Goal: Obtain resource: Download file/media

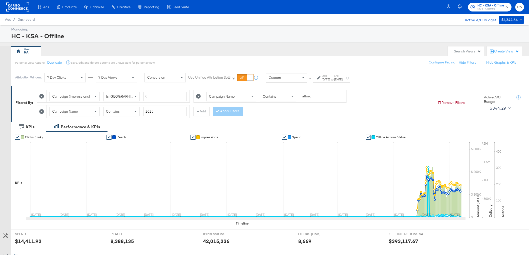
click at [320, 95] on input "afford" at bounding box center [321, 96] width 43 height 9
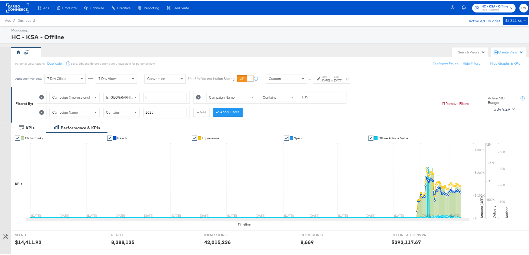
drag, startPoint x: 230, startPoint y: 109, endPoint x: 277, endPoint y: 113, distance: 47.2
click at [230, 109] on button "Apply Filters" at bounding box center [228, 111] width 30 height 9
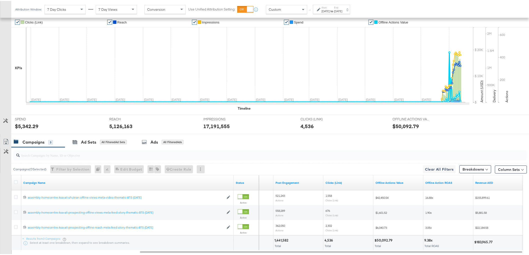
scroll to position [148, 0]
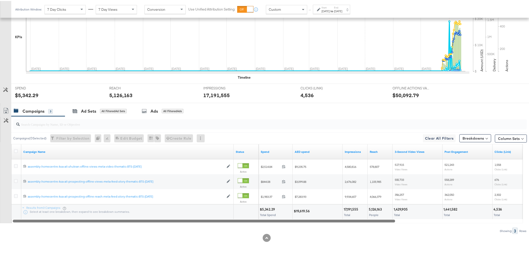
drag, startPoint x: 314, startPoint y: 219, endPoint x: 148, endPoint y: 219, distance: 166.3
click at [148, 219] on div at bounding box center [204, 220] width 383 height 4
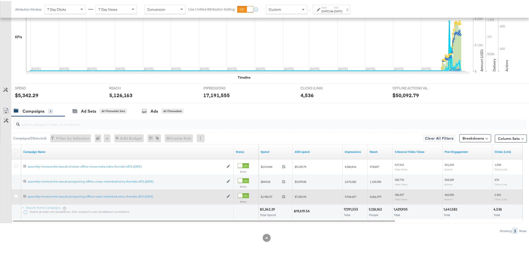
click at [300, 196] on span "$7,283.93" at bounding box center [301, 196] width 12 height 4
copy span "7,283.93"
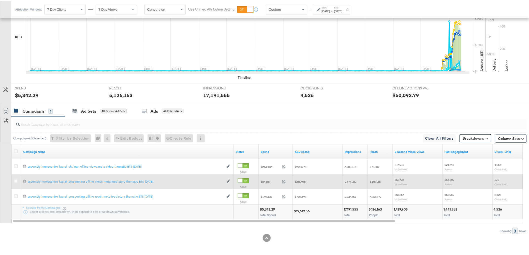
click at [303, 182] on span "$3,099.88" at bounding box center [301, 181] width 12 height 4
copy span "3,099.88"
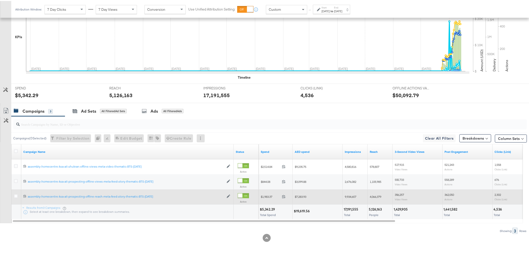
click at [353, 196] on span "9,934,657" at bounding box center [351, 196] width 12 height 4
copy span "9,934,657"
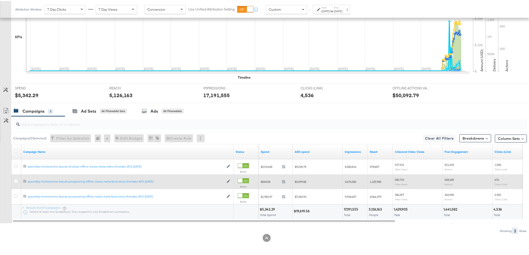
click at [352, 181] on span "2,676,082" at bounding box center [351, 181] width 12 height 4
copy span "2,676,082"
click at [377, 182] on span "1,105,985" at bounding box center [376, 181] width 12 height 4
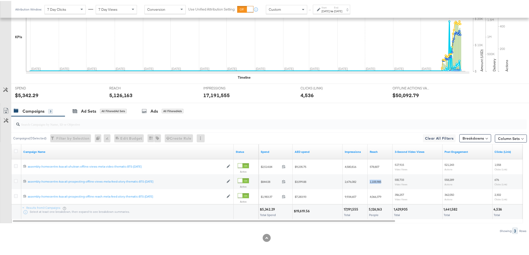
copy span "1,105,985"
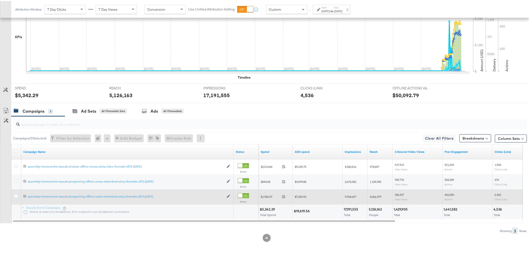
click at [374, 196] on span "4,066,379" at bounding box center [376, 196] width 12 height 4
copy span "4,066,379"
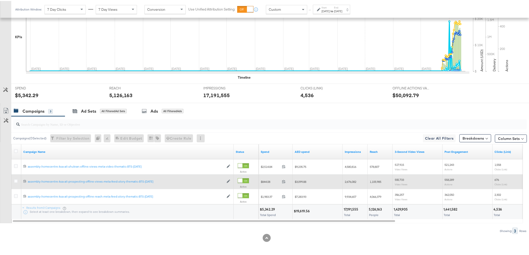
click at [379, 183] on span "1,105,985" at bounding box center [376, 181] width 12 height 4
copy span "1,105,985"
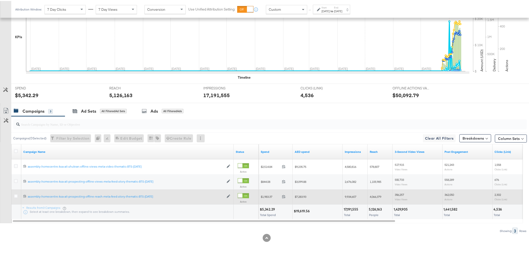
click at [403, 193] on span "356,257" at bounding box center [400, 194] width 10 height 4
copy span "356,257"
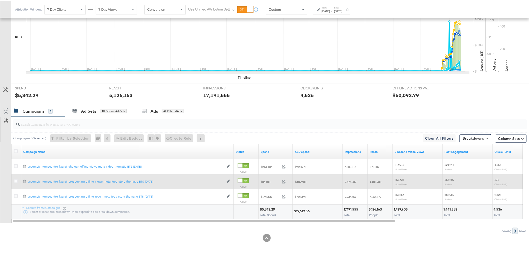
click at [401, 177] on span "555,733" at bounding box center [400, 179] width 10 height 4
click at [401, 177] on div "555,733 Video Views" at bounding box center [418, 181] width 50 height 12
copy span "555,733"
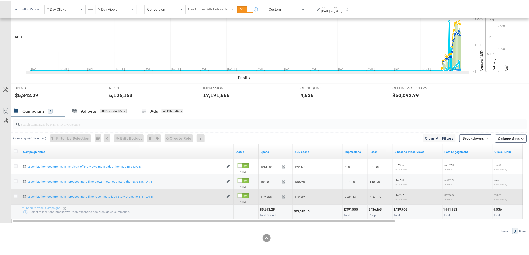
click at [449, 194] on span "362,050" at bounding box center [450, 194] width 10 height 4
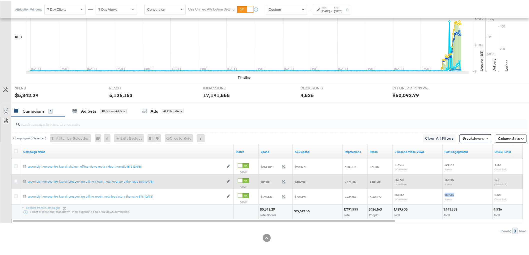
copy span "362,050"
click at [449, 178] on span "558,289" at bounding box center [450, 179] width 10 height 4
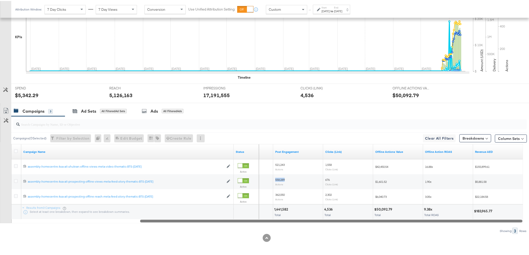
drag, startPoint x: 407, startPoint y: 220, endPoint x: 521, endPoint y: 215, distance: 114.4
click at [521, 216] on div "Campaign Name Status 3-Second Video Views Post Engagement Clicks (Link) Offline…" at bounding box center [267, 182] width 512 height 79
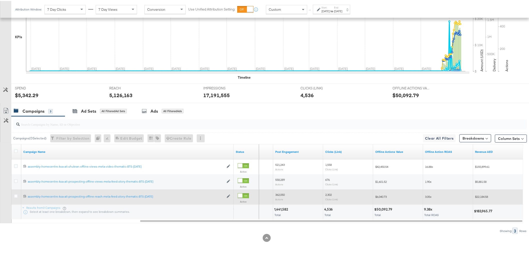
click at [483, 196] on span "$22,184.58" at bounding box center [481, 196] width 13 height 4
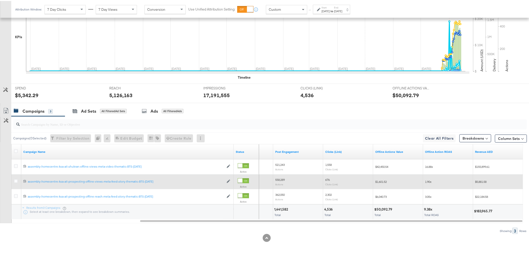
click at [484, 179] on span "$5,881.58" at bounding box center [481, 181] width 12 height 4
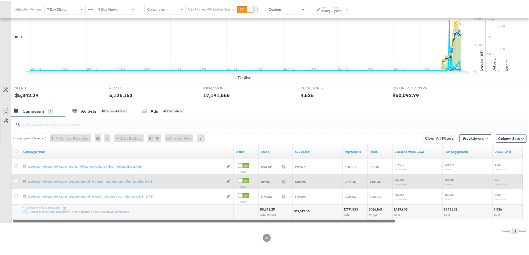
drag, startPoint x: 321, startPoint y: 221, endPoint x: 125, endPoint y: 219, distance: 196.1
click at [107, 219] on div at bounding box center [204, 220] width 383 height 4
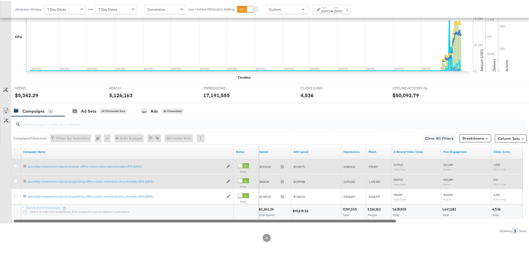
click at [298, 166] on span "$9,235.75" at bounding box center [300, 166] width 12 height 4
click at [351, 167] on span "4,580,816" at bounding box center [350, 166] width 12 height 4
click at [375, 167] on span "578,807" at bounding box center [374, 166] width 10 height 4
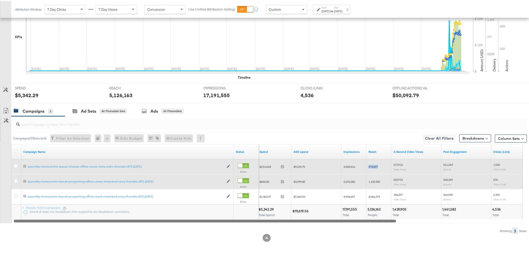
click at [375, 167] on span "578,807" at bounding box center [374, 166] width 10 height 4
click at [398, 163] on span "517,915" at bounding box center [399, 164] width 10 height 4
click at [397, 163] on span "517,915" at bounding box center [399, 164] width 10 height 4
click at [446, 164] on span "521,243" at bounding box center [449, 164] width 10 height 4
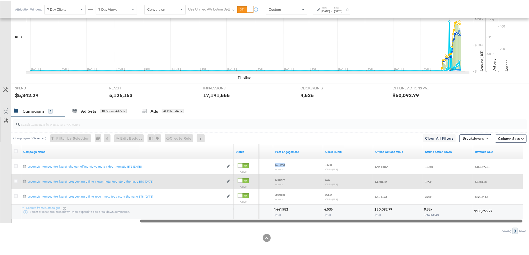
drag, startPoint x: 388, startPoint y: 219, endPoint x: 521, endPoint y: 204, distance: 134.1
click at [521, 206] on div "Campaign Name Status 3-Second Video Views Post Engagement Clicks (Link) Offline…" at bounding box center [267, 182] width 512 height 79
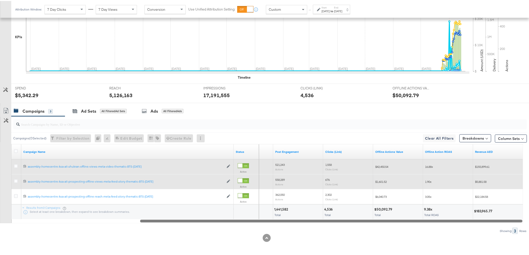
click at [488, 165] on span "$155,899.61" at bounding box center [482, 166] width 15 height 4
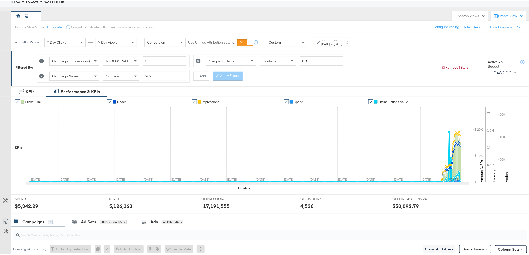
scroll to position [9, 0]
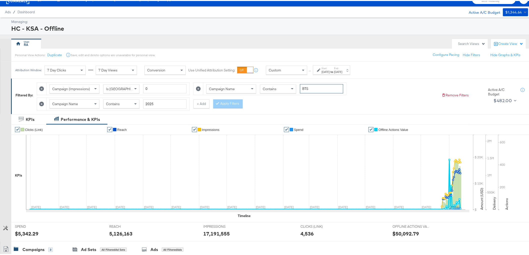
click at [321, 86] on input "BTS" at bounding box center [321, 87] width 43 height 9
type input "sale"
click at [218, 101] on div at bounding box center [219, 102] width 4 height 5
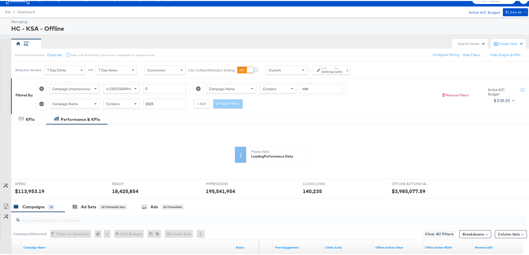
scroll to position [6, 0]
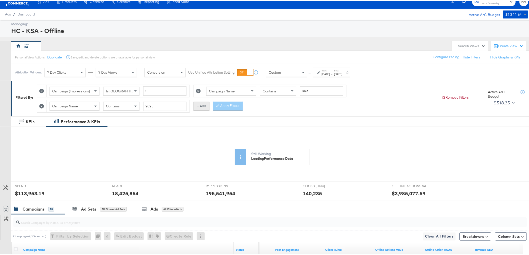
click at [203, 104] on button "+ Add" at bounding box center [202, 105] width 16 height 9
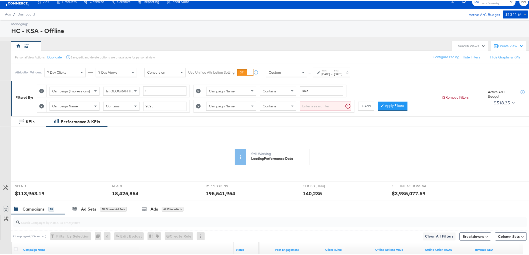
click at [317, 106] on input "search" at bounding box center [325, 105] width 51 height 9
type input "70"
click at [378, 106] on button "Apply Filters" at bounding box center [385, 105] width 30 height 9
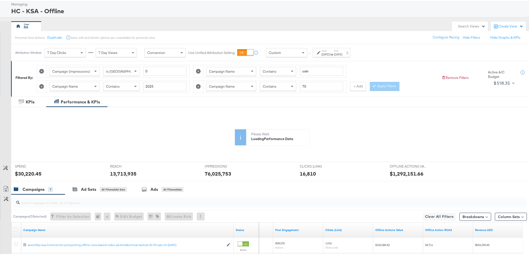
scroll to position [26, 0]
click at [354, 84] on button "+ Add" at bounding box center [358, 85] width 16 height 9
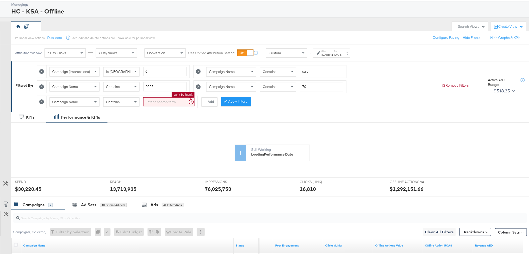
click at [157, 98] on input "search" at bounding box center [168, 101] width 51 height 9
type input "aug"
click at [236, 98] on button "Apply Filters" at bounding box center [228, 100] width 30 height 9
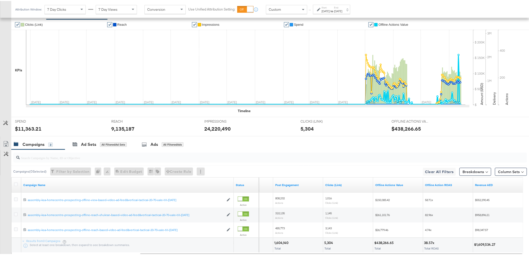
scroll to position [163, 0]
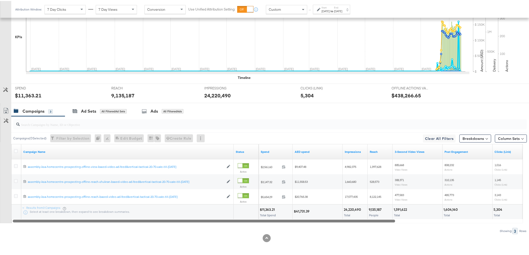
drag, startPoint x: 313, startPoint y: 222, endPoint x: 164, endPoint y: 223, distance: 148.6
click at [165, 223] on div "Campaigns ( 0 Selected) Filter by Selection Filter 0 campaigns 0 Rename 0 campa…" at bounding box center [263, 175] width 527 height 118
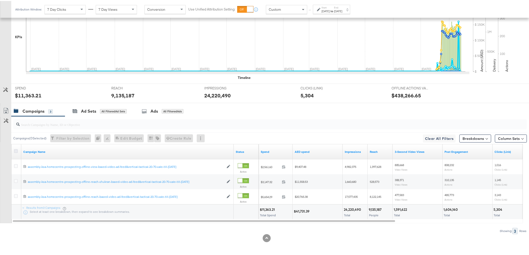
click at [15, 149] on icon at bounding box center [16, 151] width 4 height 4
click at [0, 0] on input "checkbox" at bounding box center [0, 0] width 0 height 0
click at [7, 110] on icon at bounding box center [6, 110] width 6 height 6
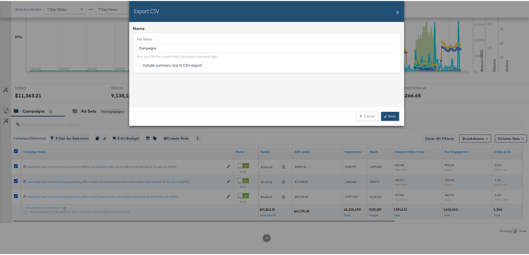
click at [391, 115] on link "Save" at bounding box center [390, 115] width 18 height 9
